Goal: Task Accomplishment & Management: Use online tool/utility

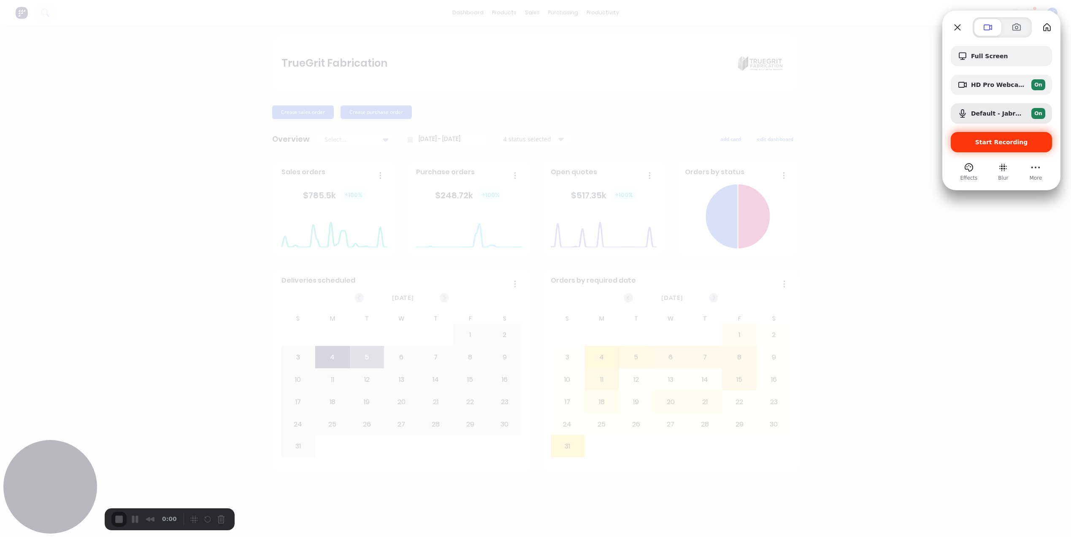
click at [1015, 146] on div "Start Recording" at bounding box center [1001, 142] width 101 height 20
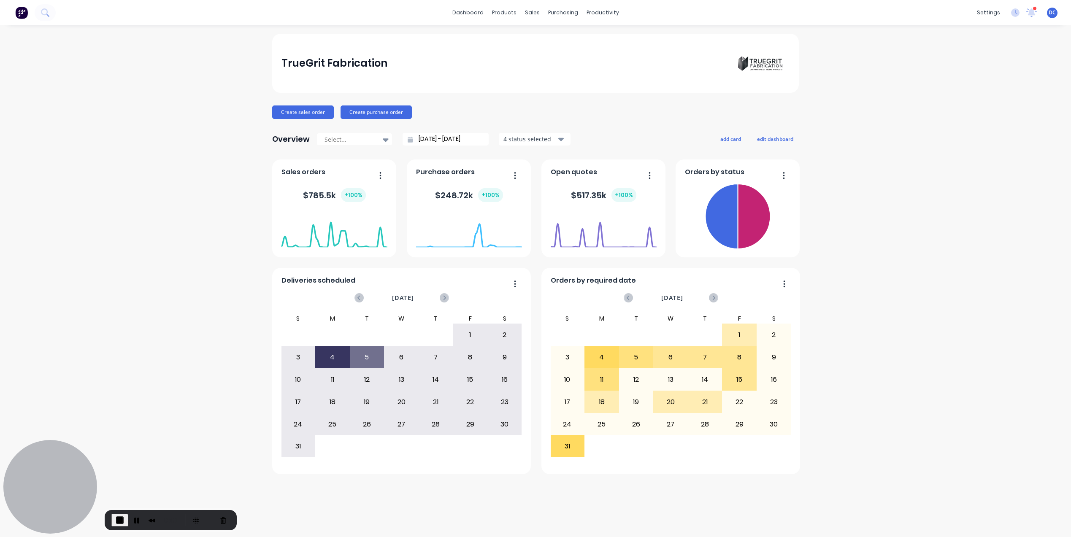
click at [117, 522] on span "End Recording" at bounding box center [120, 520] width 10 height 10
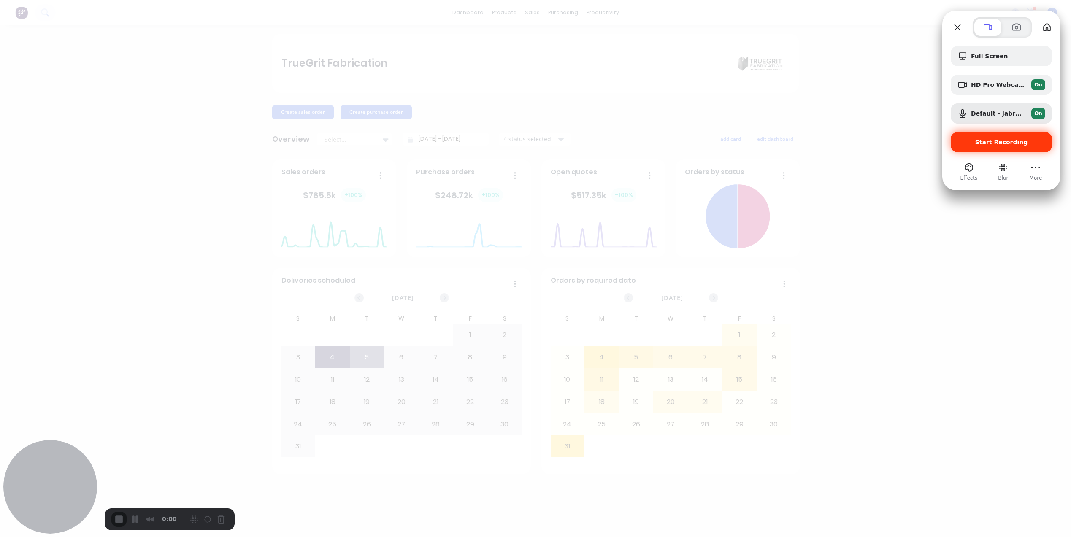
click at [991, 143] on span "Start Recording" at bounding box center [1001, 142] width 53 height 7
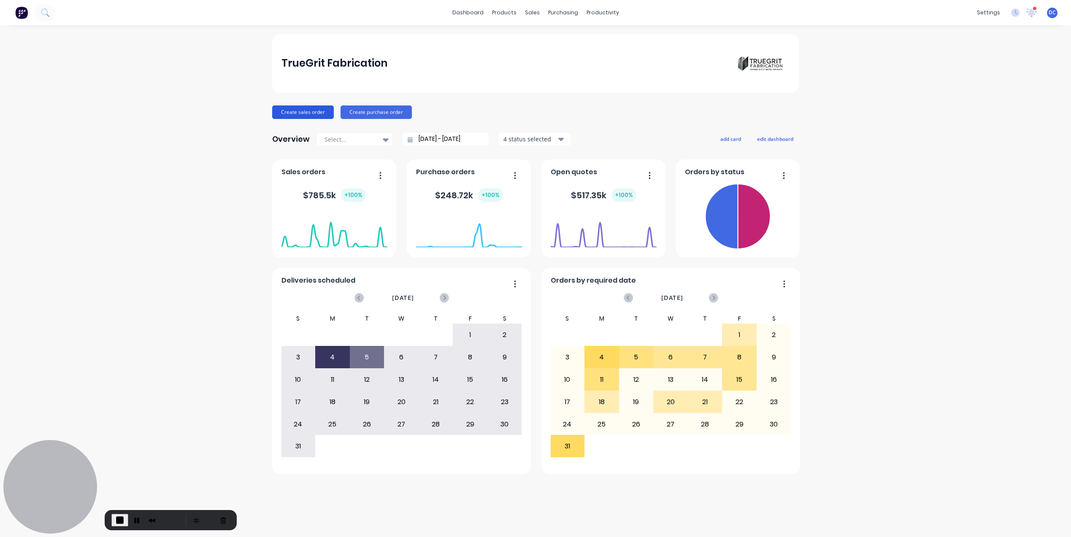
click at [300, 112] on button "Create sales order" at bounding box center [303, 113] width 62 height 14
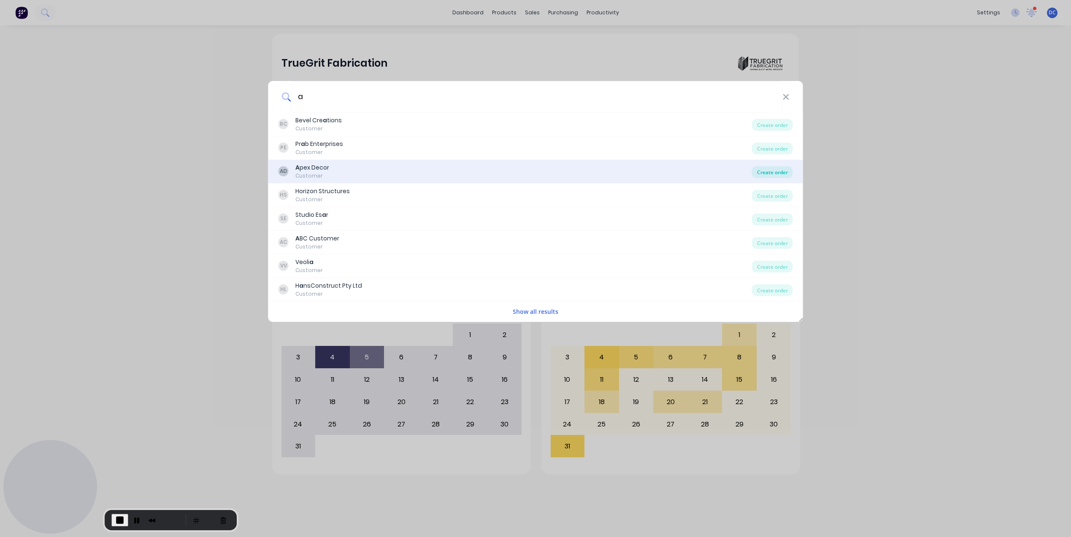
type input "a"
click at [779, 174] on div "Create order" at bounding box center [772, 172] width 41 height 12
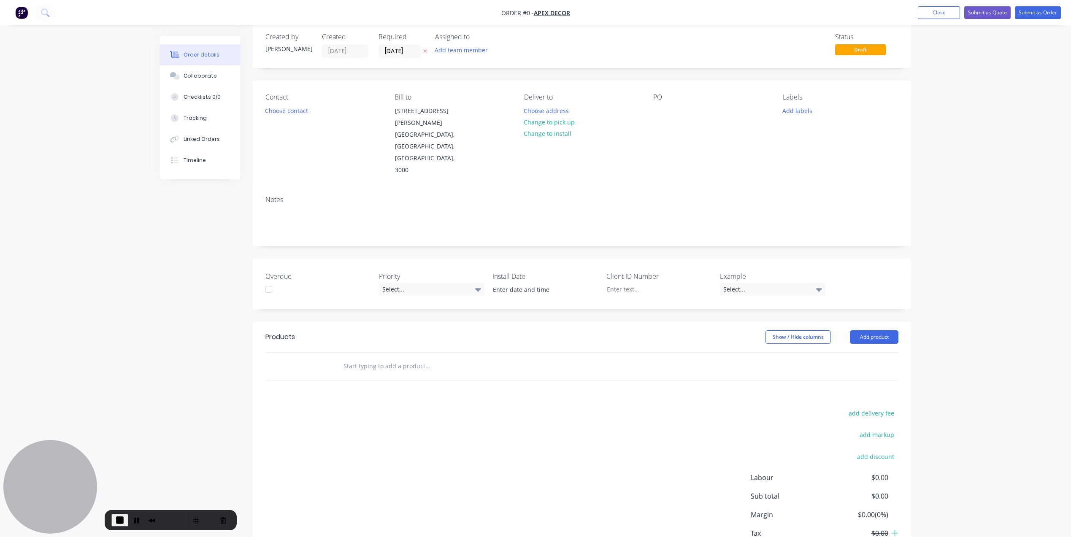
scroll to position [36, 0]
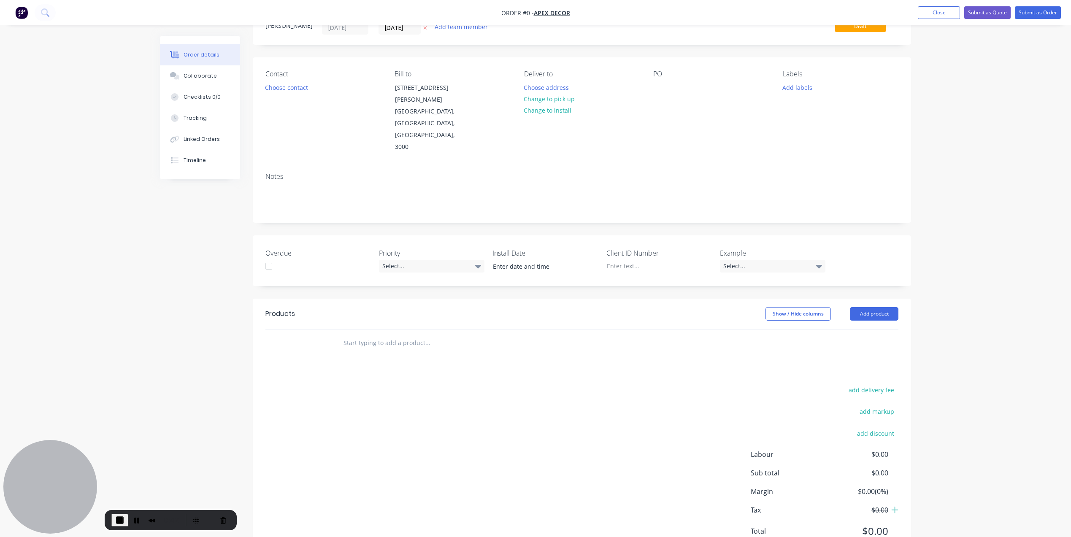
click at [412, 335] on input "text" at bounding box center [427, 343] width 169 height 17
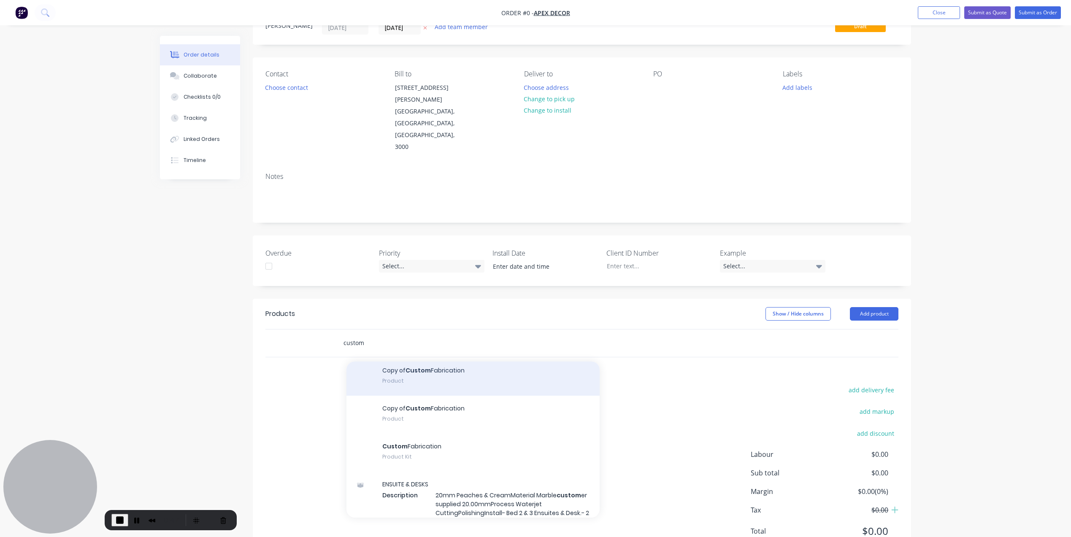
scroll to position [473, 0]
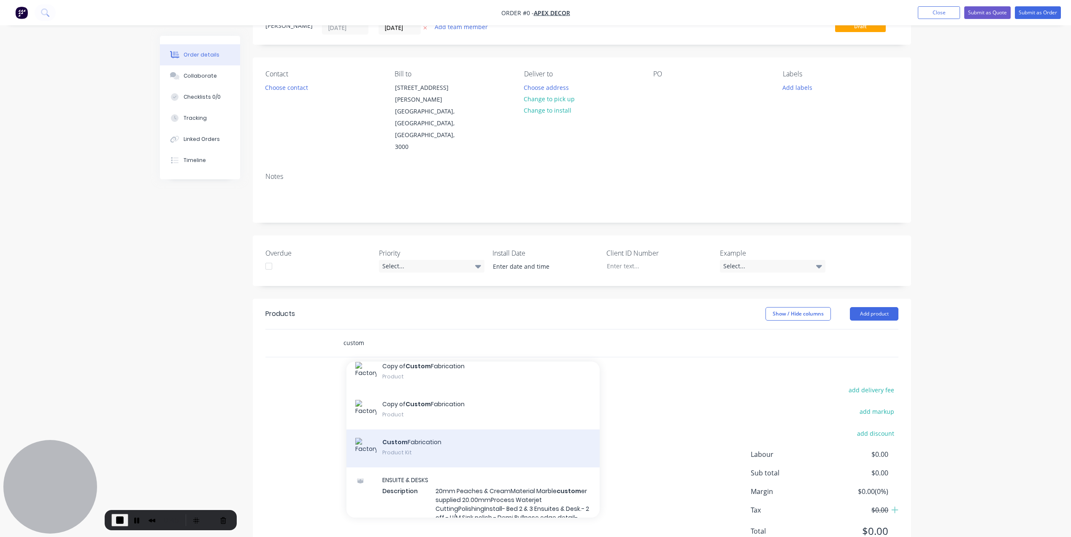
type input "custom"
click at [418, 430] on div "Custom Fabrication Product Kit" at bounding box center [472, 449] width 253 height 38
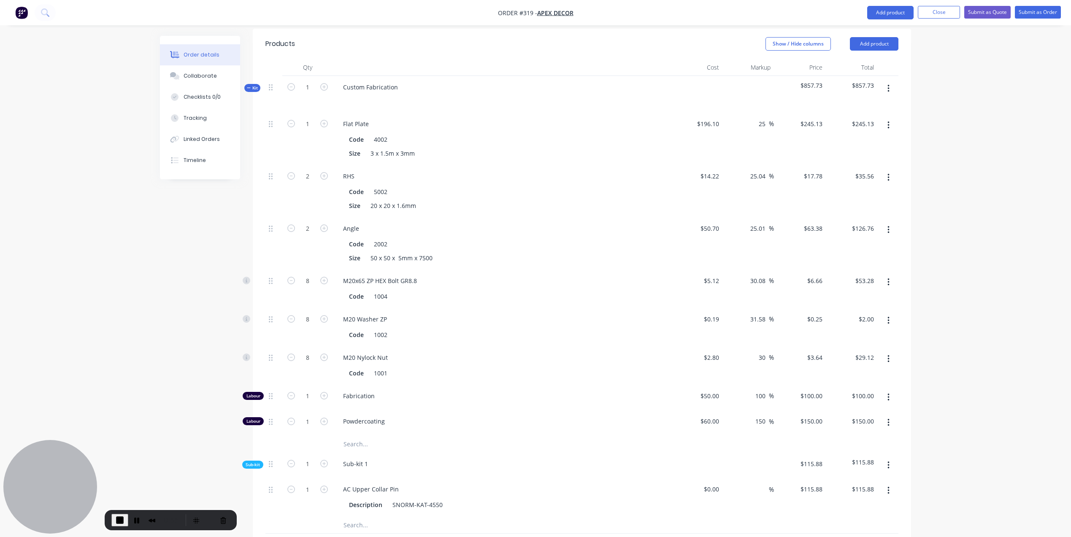
scroll to position [302, 0]
click at [249, 90] on icon at bounding box center [249, 92] width 4 height 4
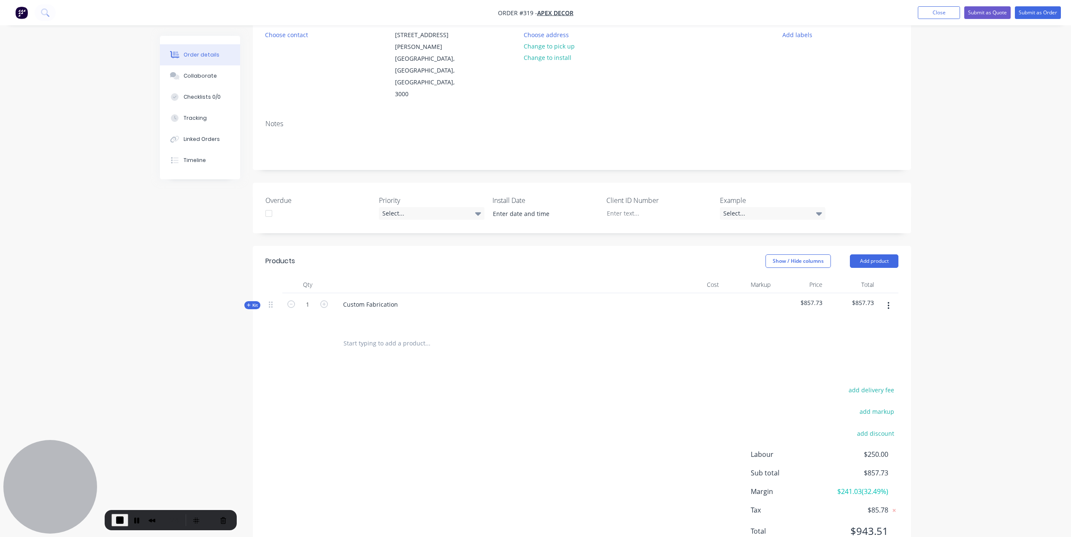
click at [249, 303] on icon at bounding box center [249, 305] width 4 height 4
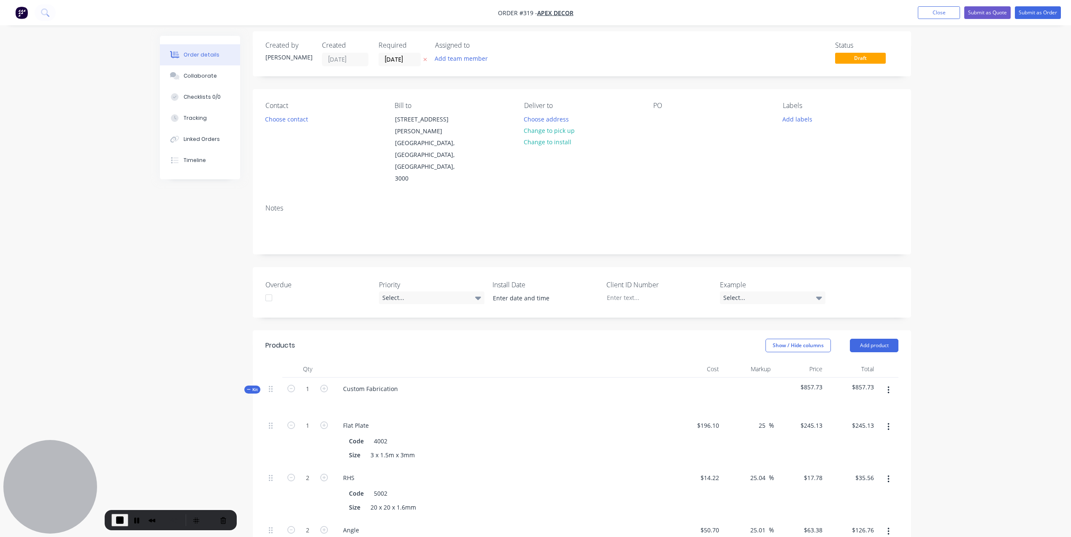
scroll to position [0, 0]
click at [1035, 22] on nav "Order #319 - Apex Decor Add product Close Submit as Quote Submit as Order" at bounding box center [535, 12] width 1071 height 25
click at [1041, 9] on button "Submit as Order" at bounding box center [1038, 12] width 46 height 13
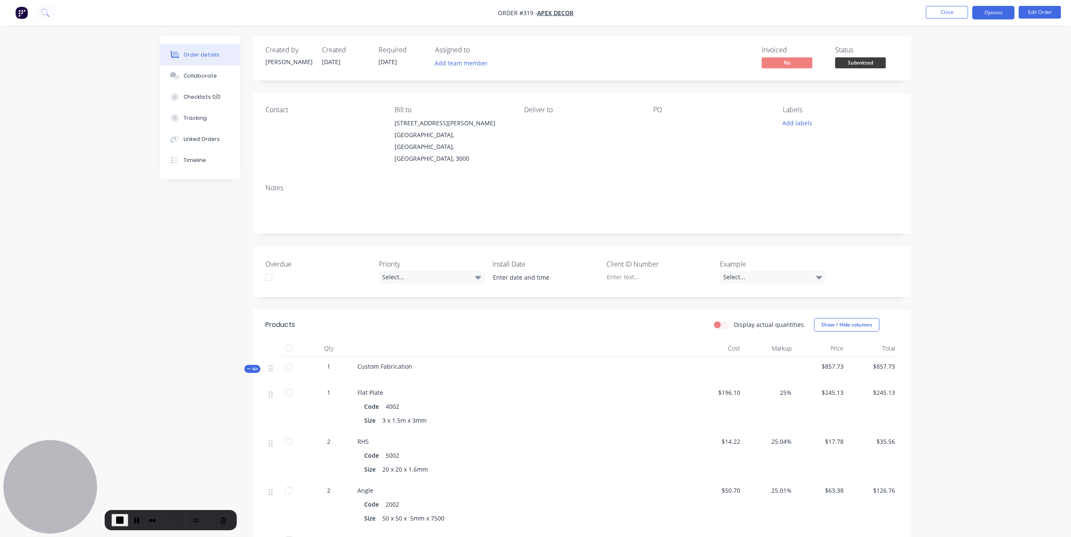
click at [986, 11] on button "Options" at bounding box center [993, 13] width 42 height 14
click at [227, 229] on div "Created by David Created 13/08/25 Required 13/08/25 Assigned to Add team member…" at bounding box center [535, 461] width 751 height 850
click at [208, 70] on button "Collaborate" at bounding box center [200, 75] width 80 height 21
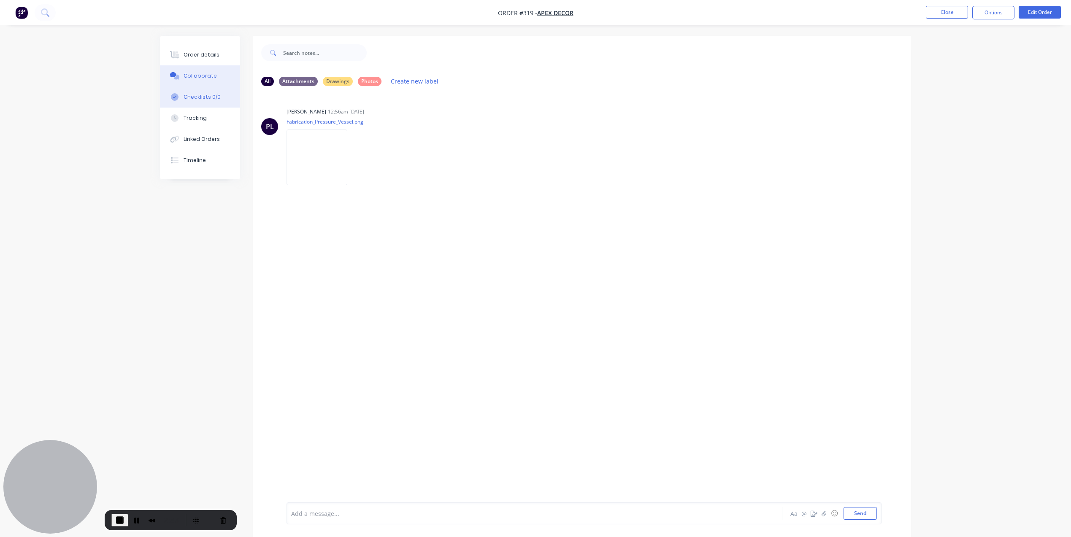
click at [208, 97] on div "Checklists 0/0" at bounding box center [202, 97] width 37 height 8
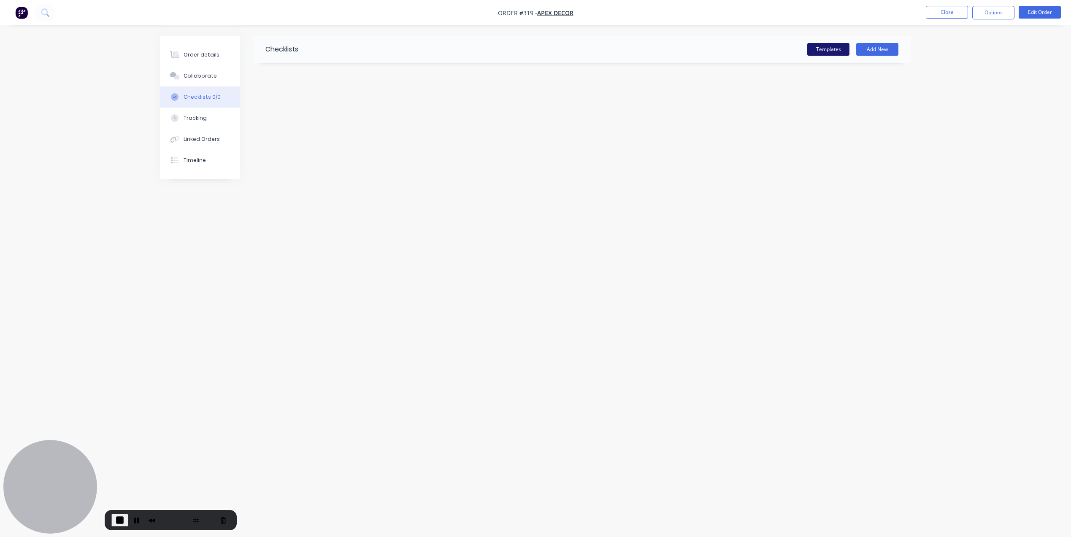
click at [823, 48] on button "Templates" at bounding box center [828, 49] width 42 height 13
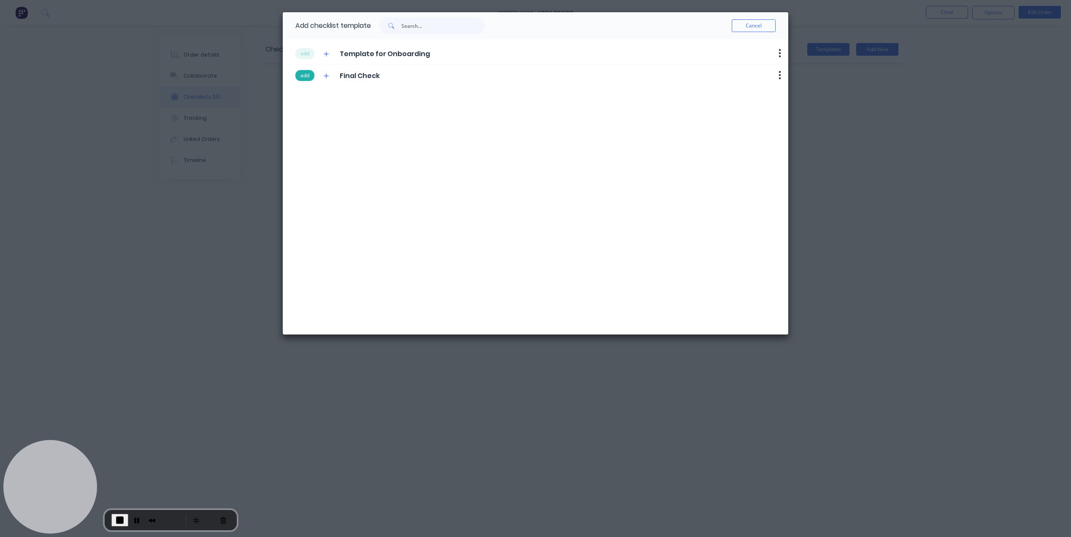
click at [302, 73] on button "add" at bounding box center [304, 75] width 19 height 11
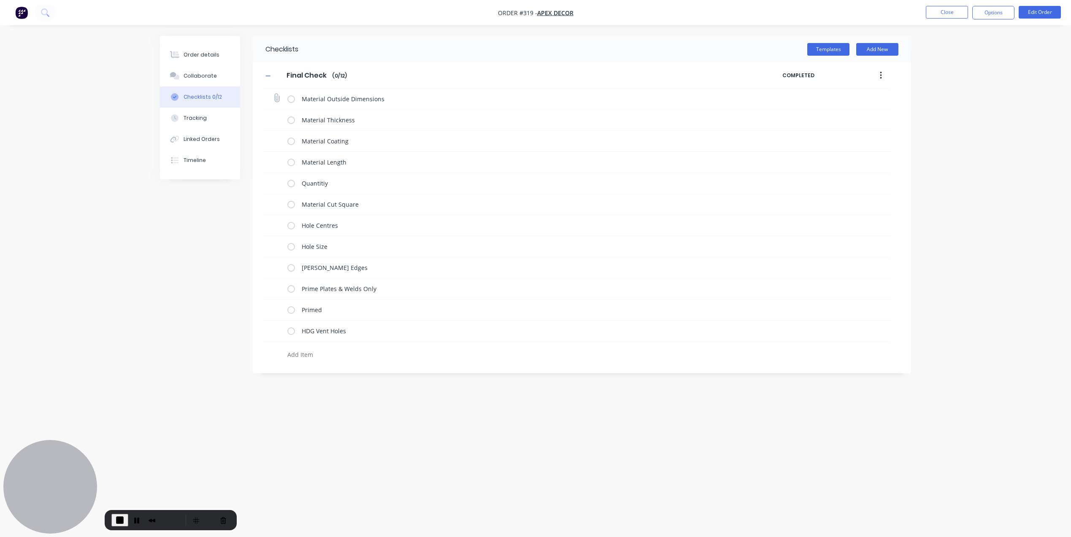
click at [287, 98] on label at bounding box center [291, 99] width 8 height 9
click at [0, 0] on input "checkbox" at bounding box center [0, 0] width 0 height 0
click at [292, 116] on label at bounding box center [291, 120] width 8 height 9
click at [0, 0] on input "checkbox" at bounding box center [0, 0] width 0 height 0
click at [290, 141] on label at bounding box center [291, 141] width 8 height 9
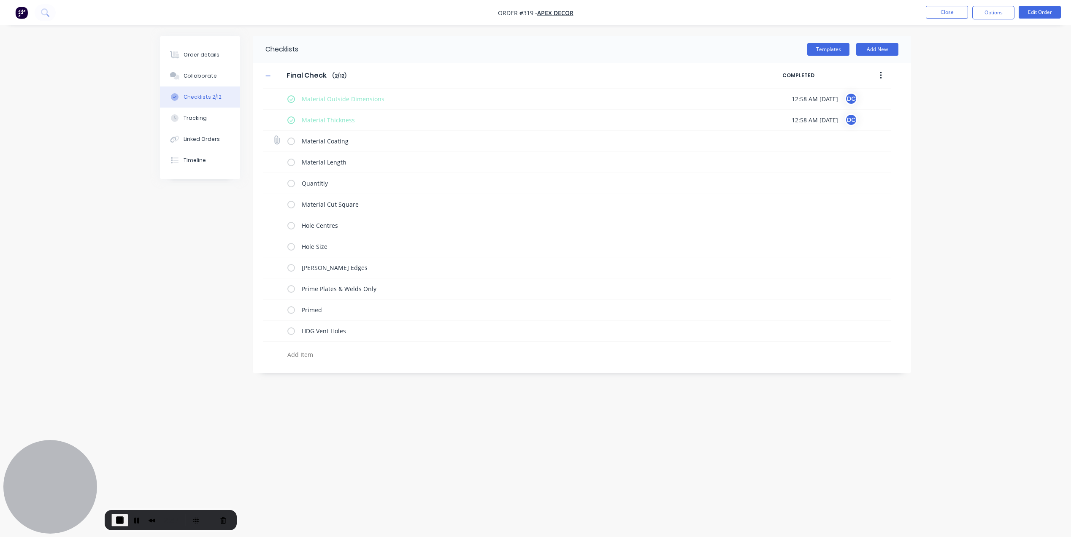
click at [0, 0] on input "checkbox" at bounding box center [0, 0] width 0 height 0
type textarea "x"
click at [212, 117] on button "Tracking" at bounding box center [200, 118] width 80 height 21
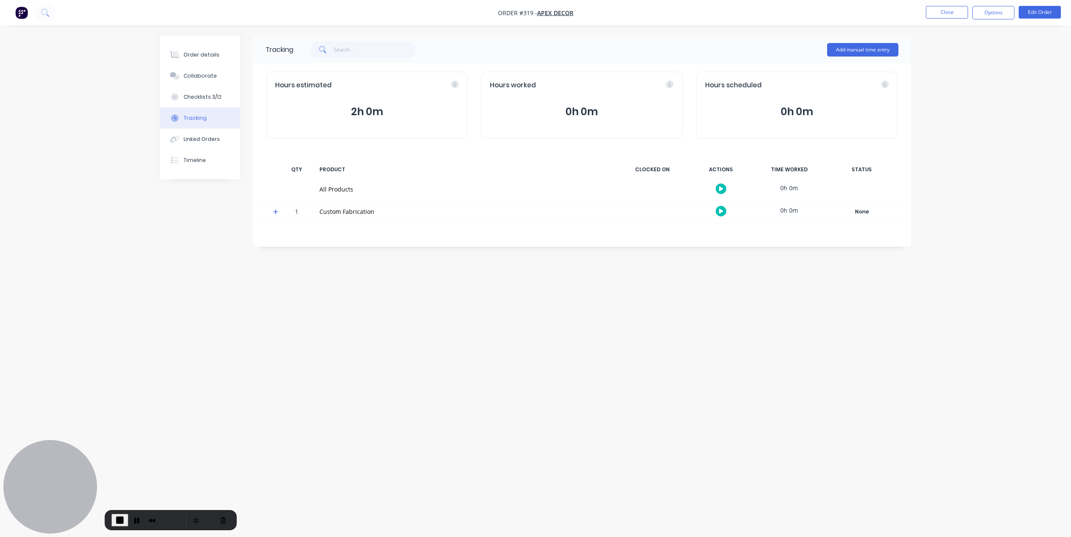
click at [716, 210] on button "button" at bounding box center [721, 211] width 11 height 11
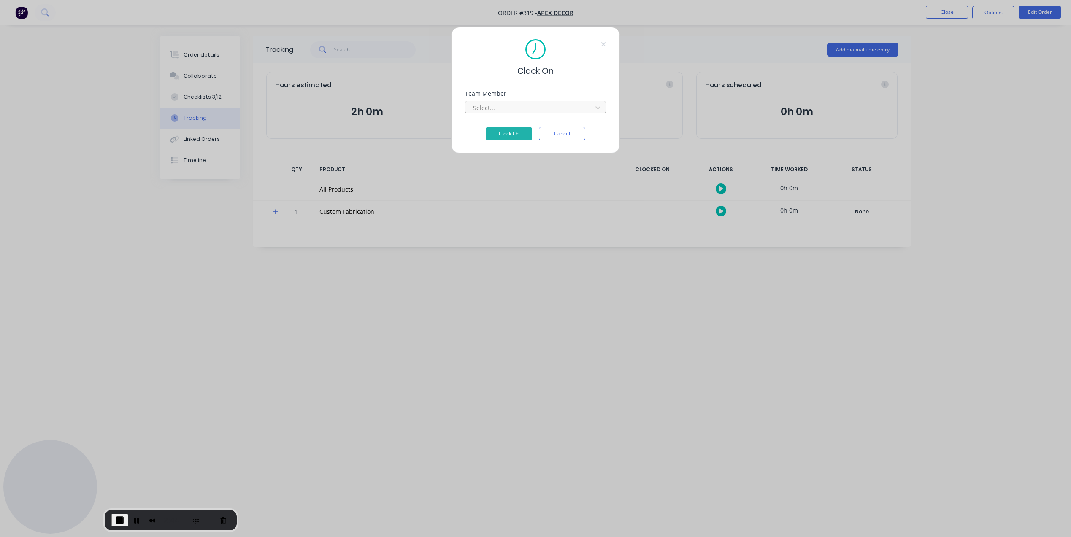
click at [524, 106] on div at bounding box center [530, 108] width 116 height 11
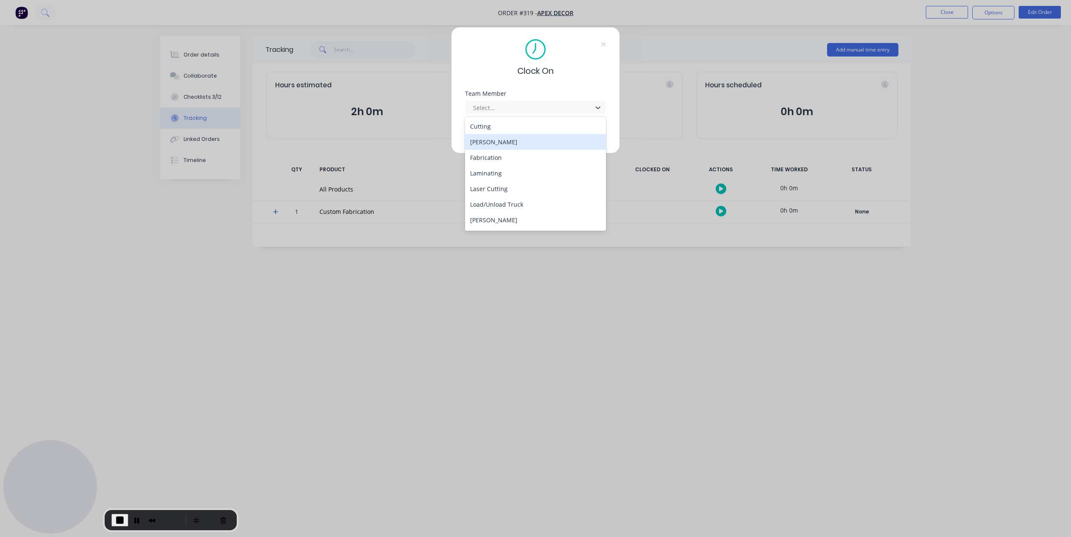
click at [508, 138] on div "[PERSON_NAME]" at bounding box center [535, 142] width 141 height 16
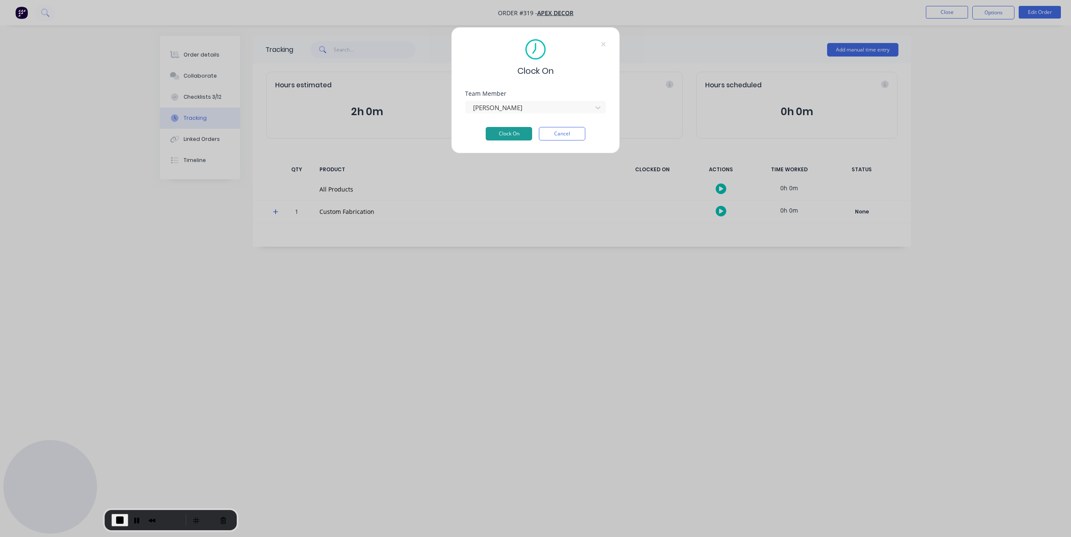
click at [508, 138] on button "Clock On" at bounding box center [509, 134] width 46 height 14
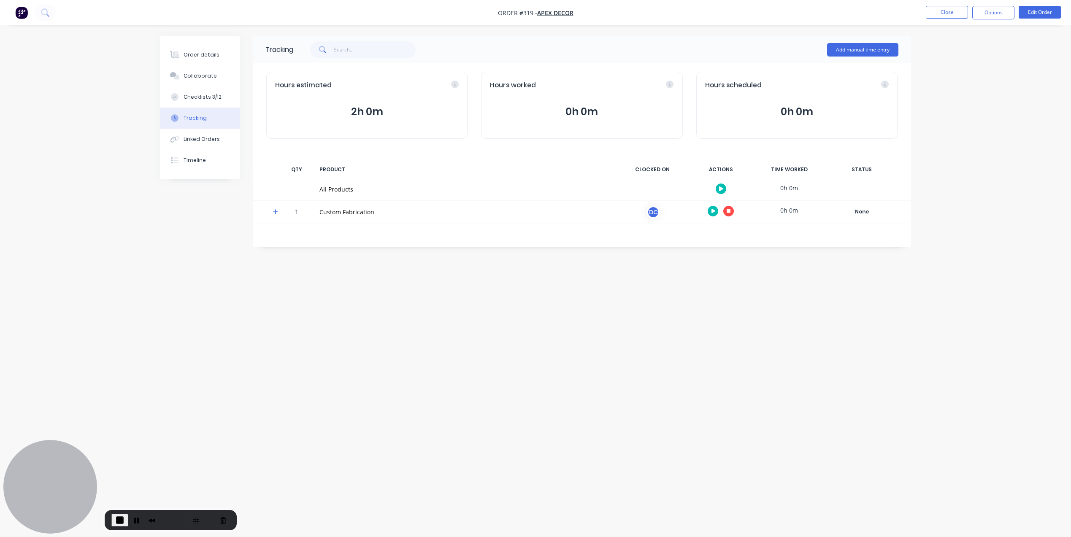
click at [22, 18] on img "button" at bounding box center [21, 12] width 13 height 13
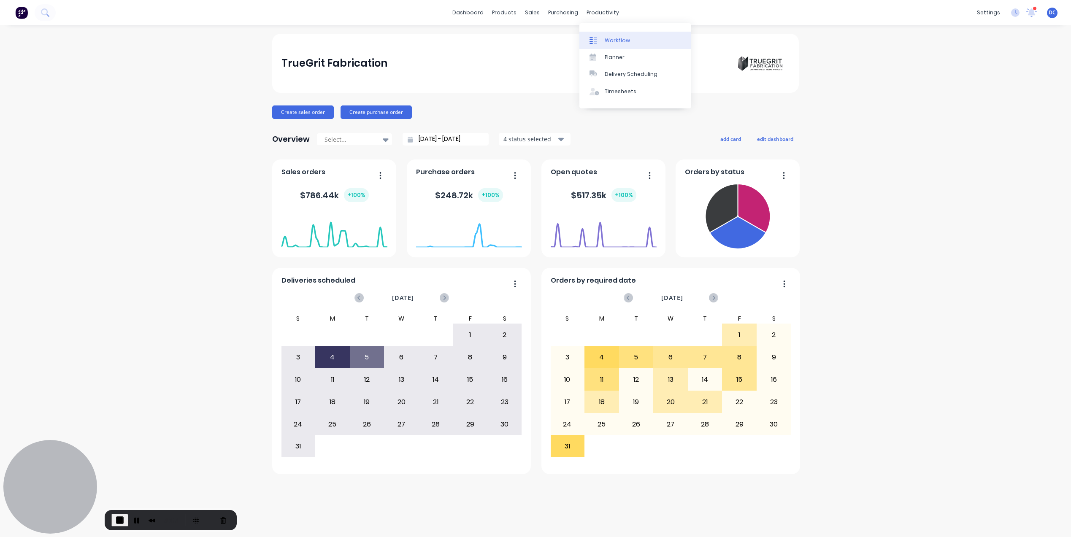
click at [611, 43] on div "Workflow" at bounding box center [617, 41] width 25 height 8
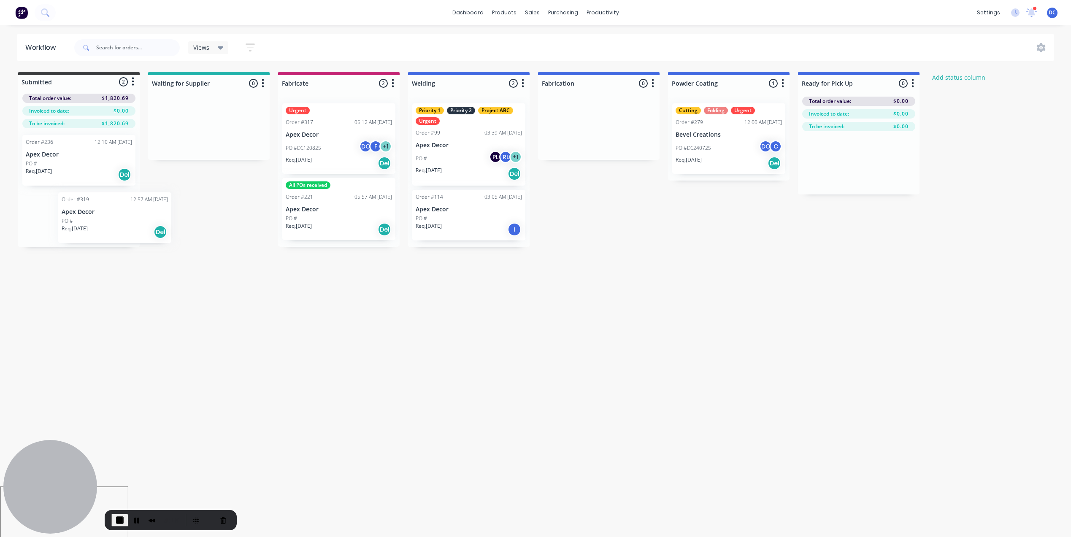
drag, startPoint x: 65, startPoint y: 215, endPoint x: 98, endPoint y: 216, distance: 33.8
click at [98, 216] on div "Order #236 12:10 AM 04/07/25 Apex Decor PO # Req. 03/07/25 Del Order #319 12:57…" at bounding box center [79, 187] width 122 height 119
click at [220, 84] on div at bounding box center [209, 83] width 122 height 16
drag, startPoint x: 209, startPoint y: 83, endPoint x: 162, endPoint y: 83, distance: 47.3
click at [162, 83] on input "Waiting for Supplier" at bounding box center [193, 83] width 83 height 9
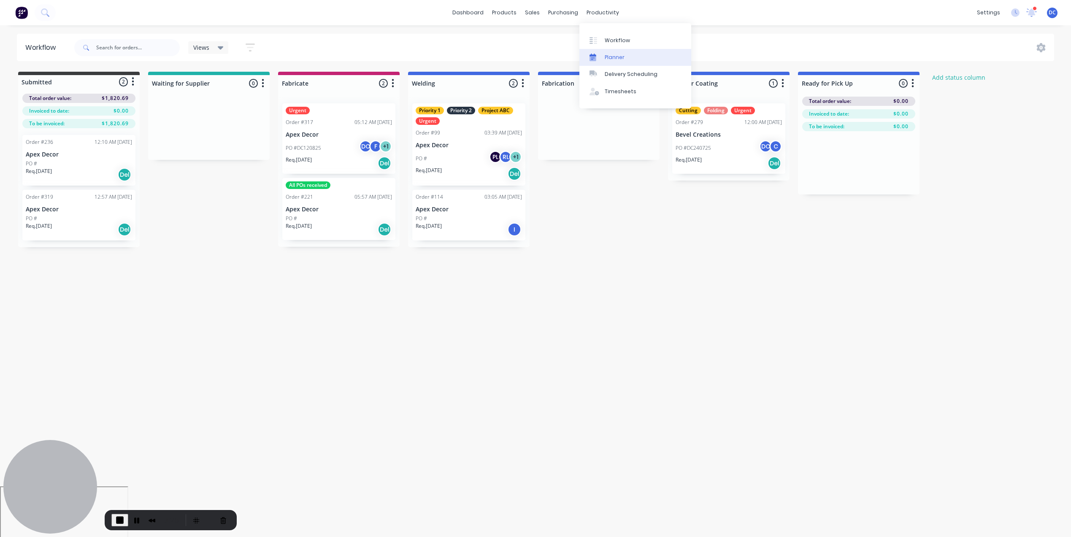
click at [610, 54] on div "Planner" at bounding box center [615, 58] width 20 height 8
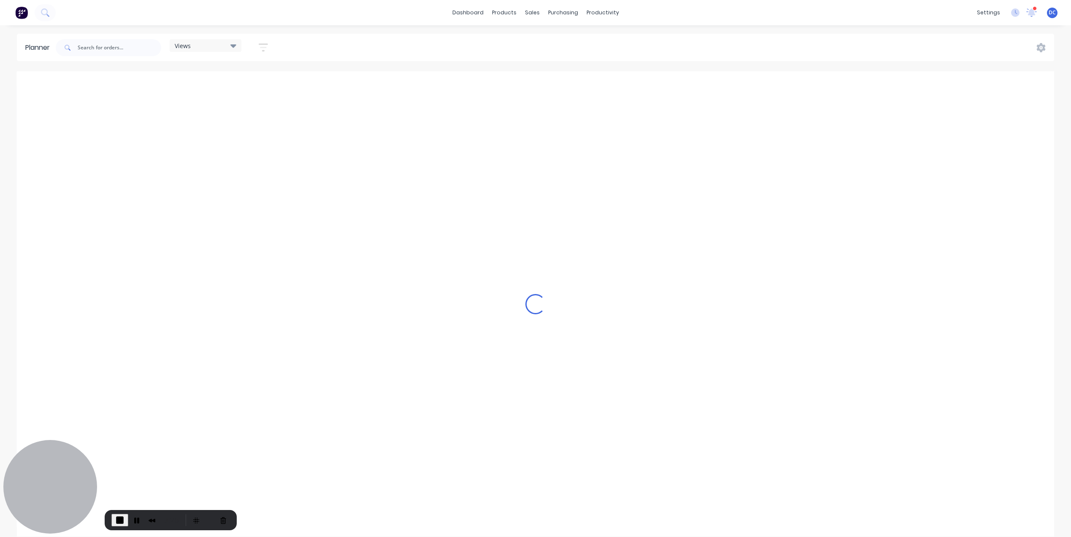
scroll to position [0, 1351]
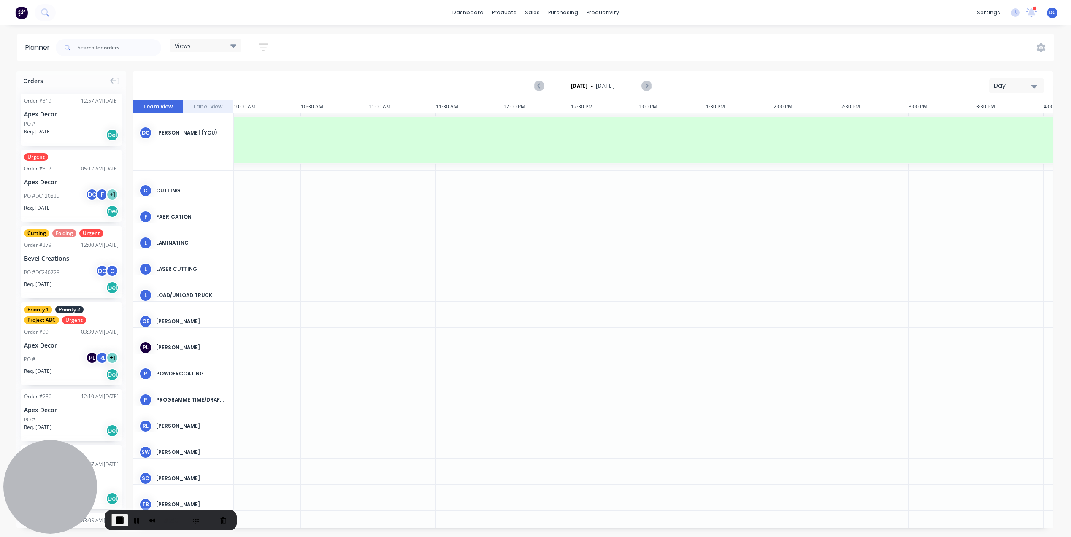
click at [1010, 85] on div "Day" at bounding box center [1013, 85] width 39 height 9
click at [985, 129] on div "Week" at bounding box center [1002, 125] width 84 height 17
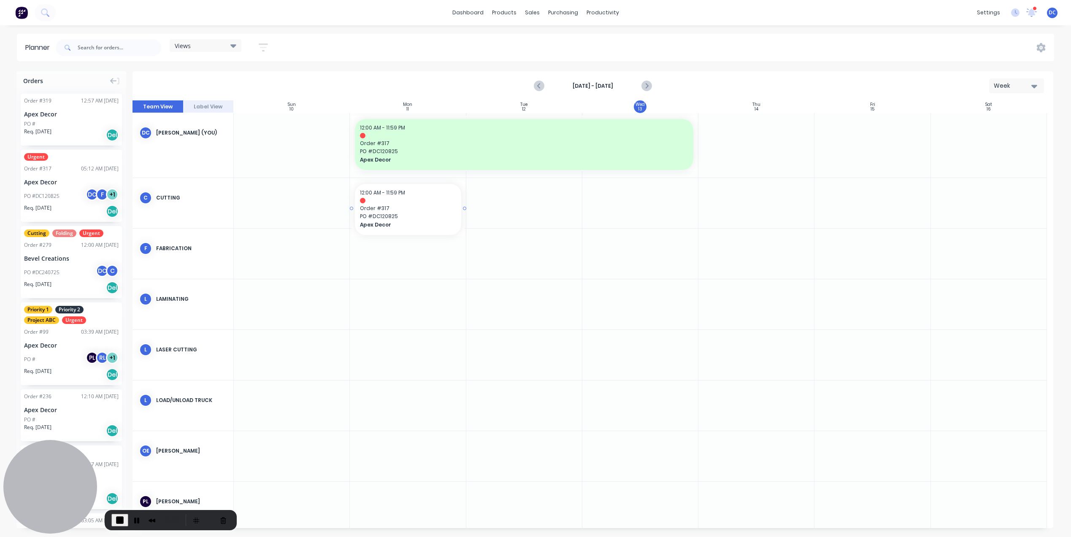
drag, startPoint x: 71, startPoint y: 170, endPoint x: 376, endPoint y: 214, distance: 308.7
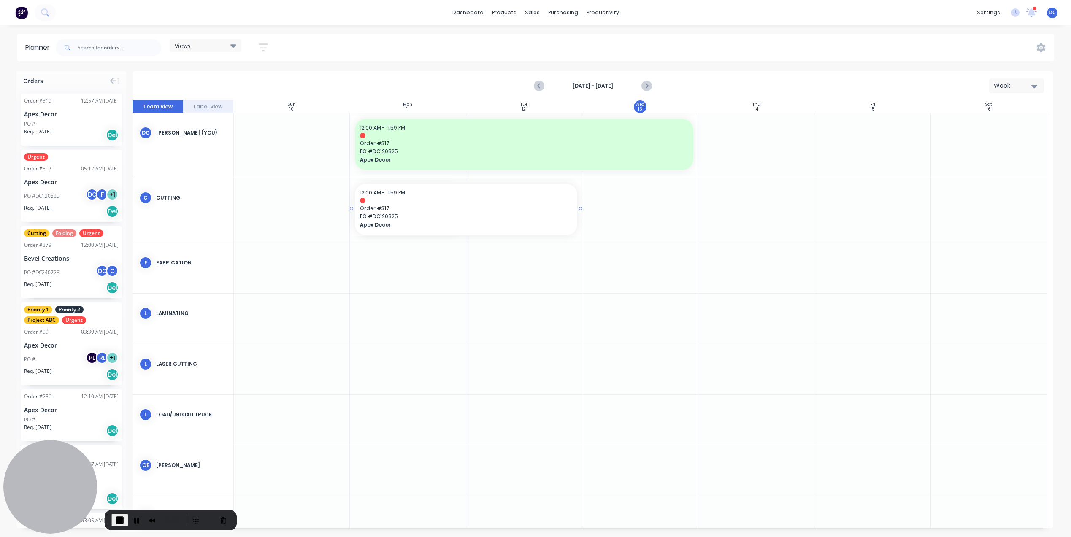
drag, startPoint x: 463, startPoint y: 208, endPoint x: 571, endPoint y: 218, distance: 108.1
drag, startPoint x: 440, startPoint y: 208, endPoint x: 554, endPoint y: 200, distance: 114.2
click at [594, 284] on div "Mark as done" at bounding box center [608, 279] width 90 height 17
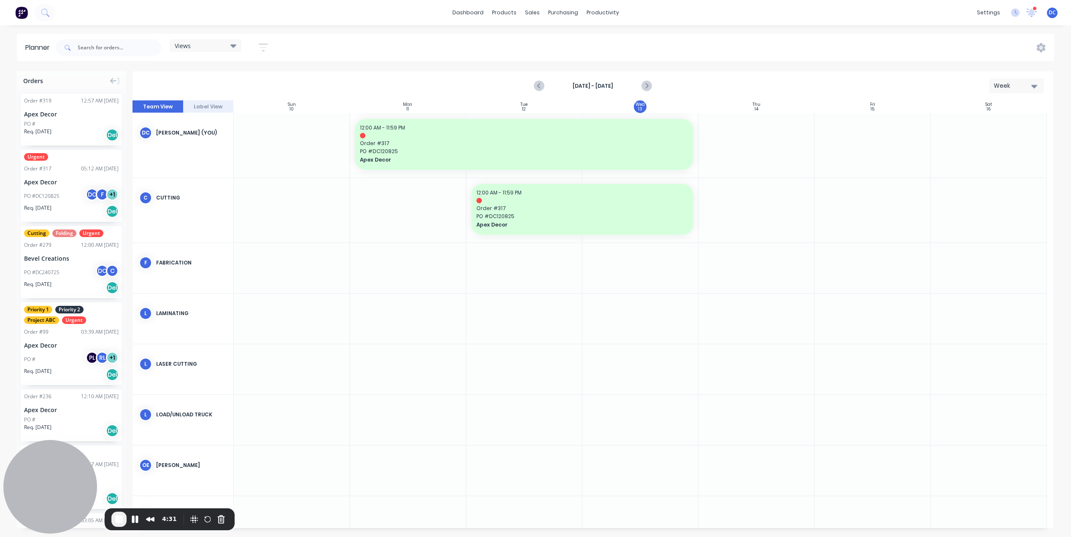
click at [24, 13] on img at bounding box center [21, 12] width 13 height 13
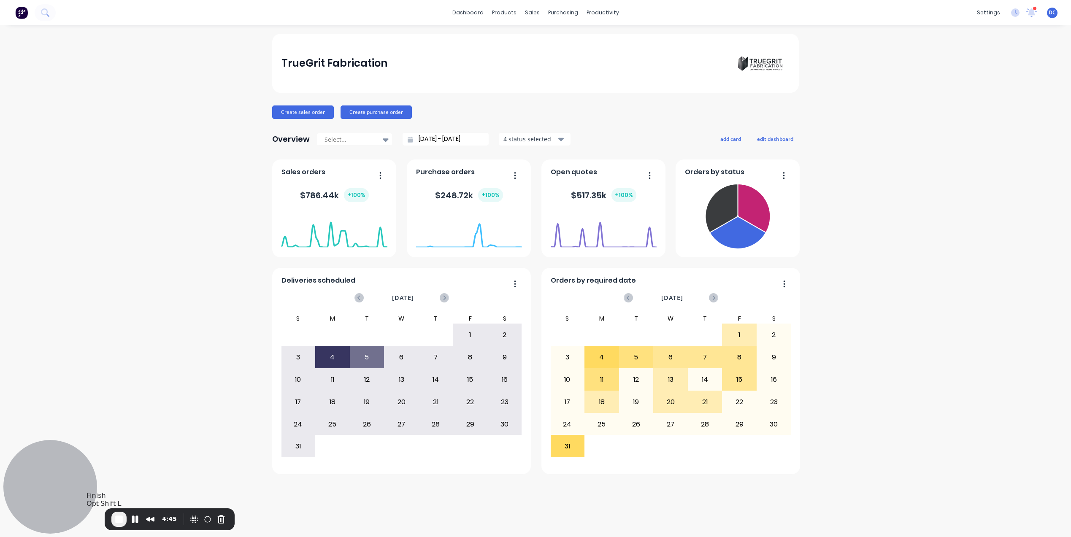
click at [119, 520] on span "End Recording" at bounding box center [119, 519] width 10 height 10
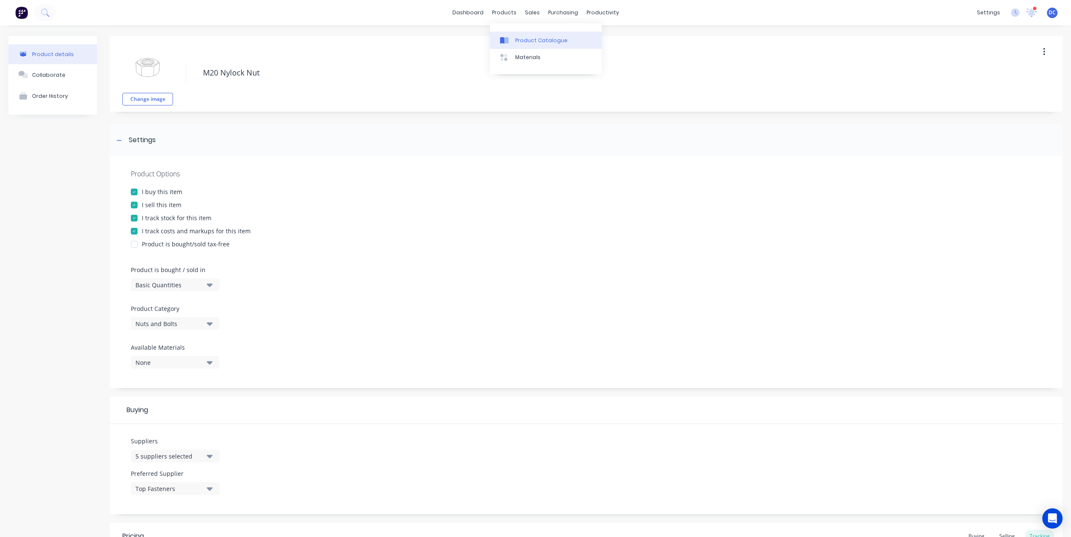
click at [514, 45] on link "Product Catalogue" at bounding box center [546, 40] width 112 height 17
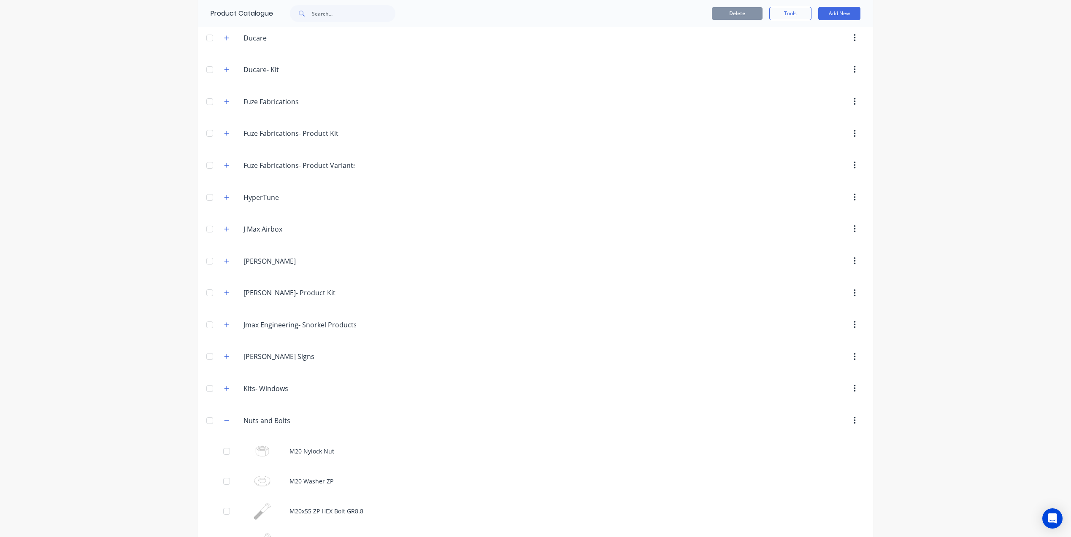
scroll to position [413, 0]
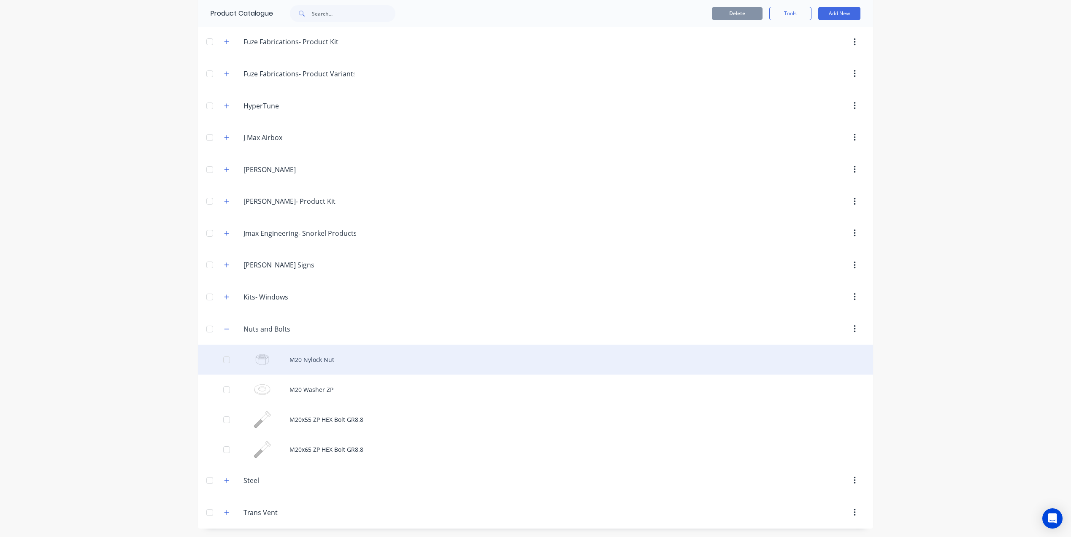
click at [343, 354] on div "M20 Nylock Nut" at bounding box center [535, 360] width 675 height 30
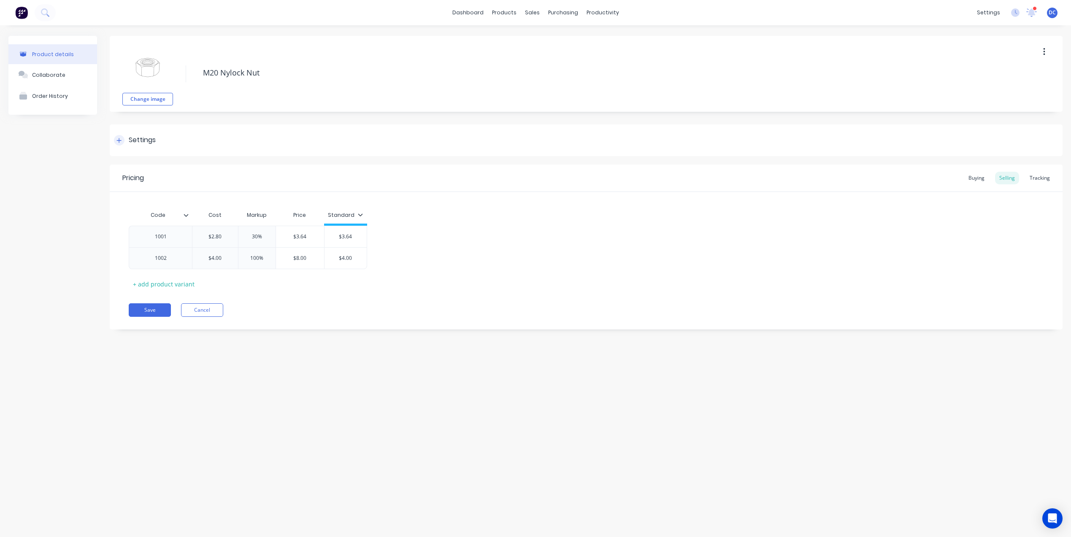
click at [116, 141] on div at bounding box center [119, 140] width 11 height 11
type textarea "x"
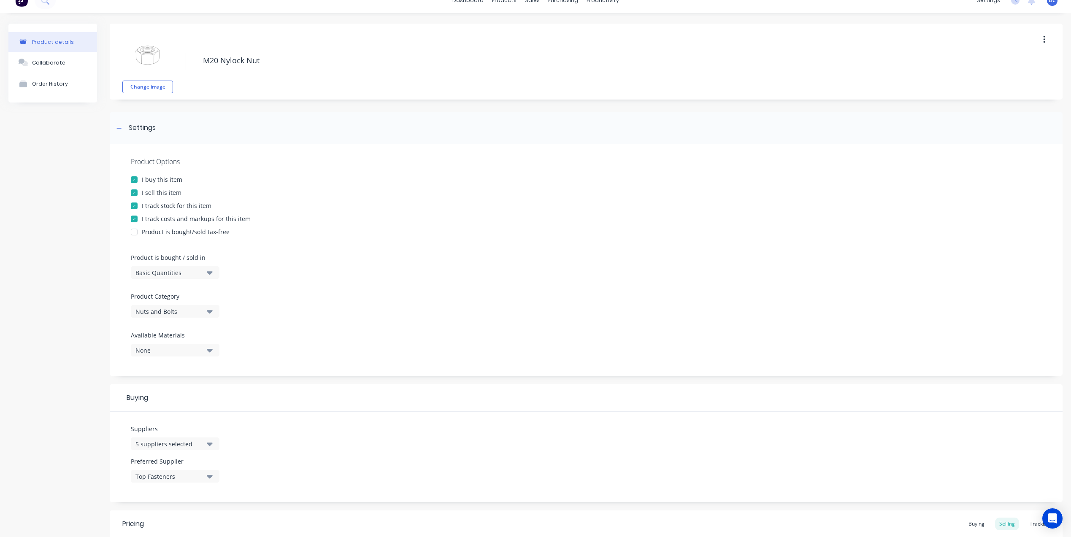
scroll to position [30, 0]
